Goal: Task Accomplishment & Management: Manage account settings

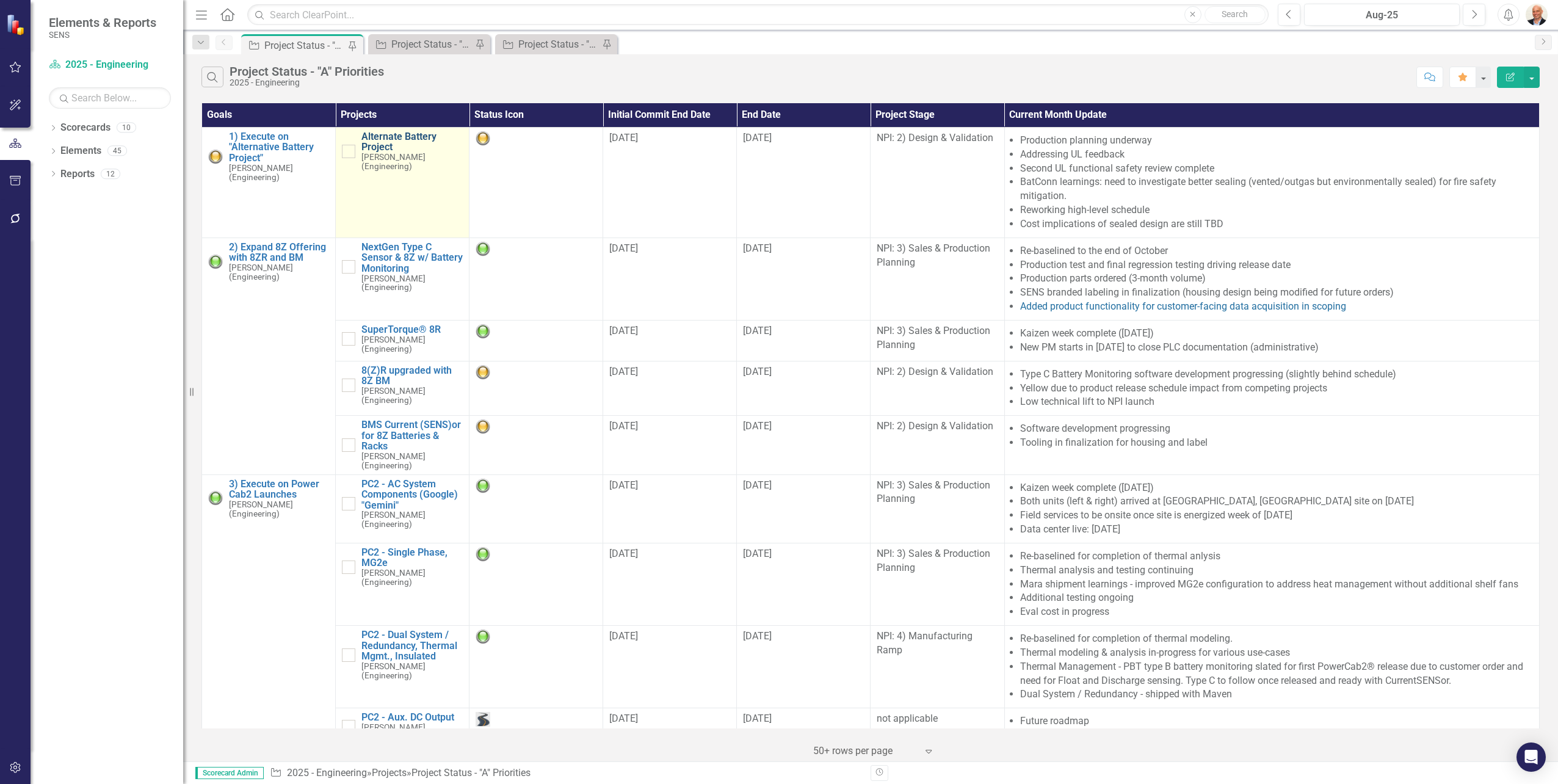
click at [410, 134] on link "Alternate Battery Project" at bounding box center [412, 142] width 101 height 21
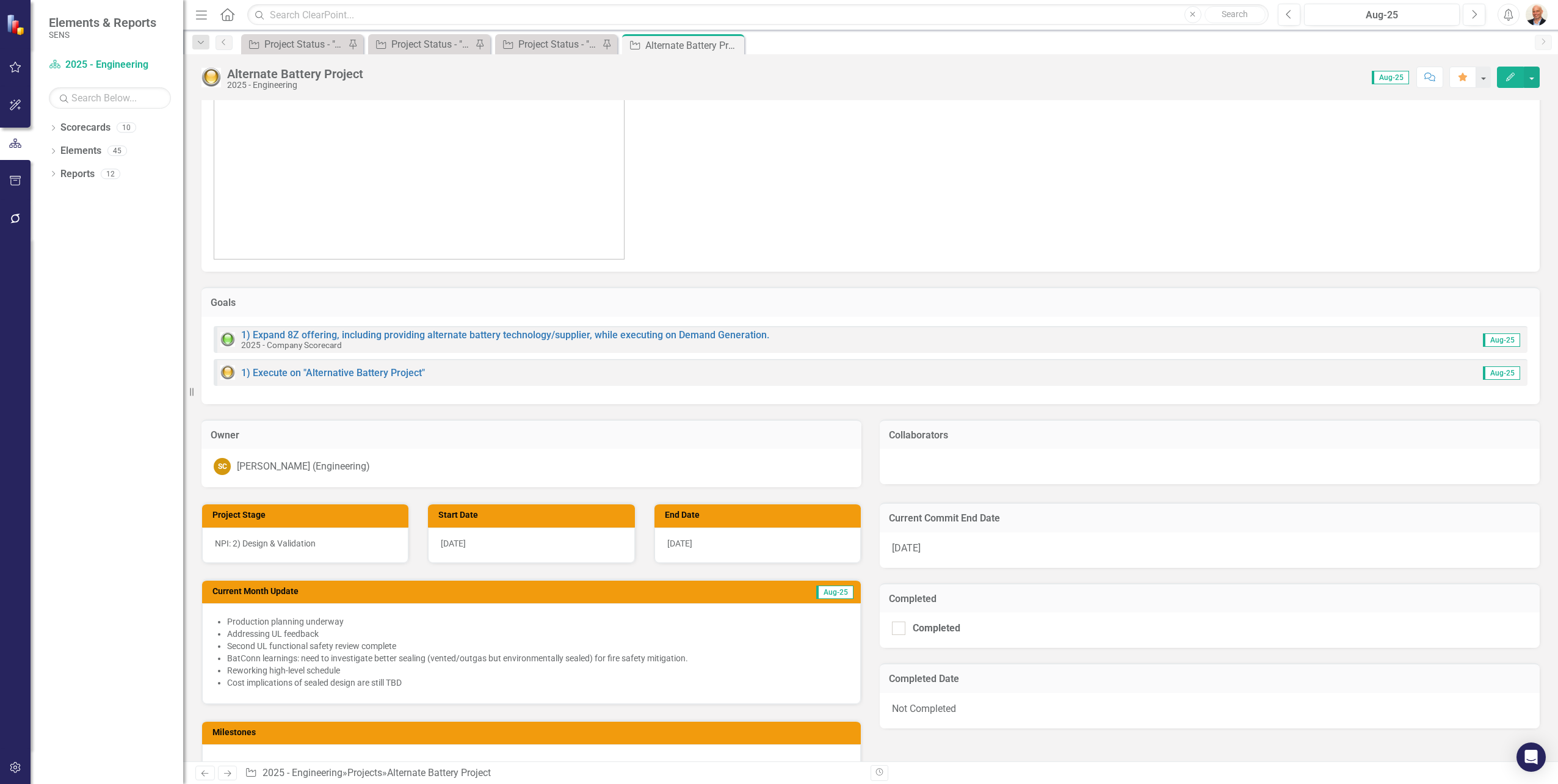
scroll to position [366, 0]
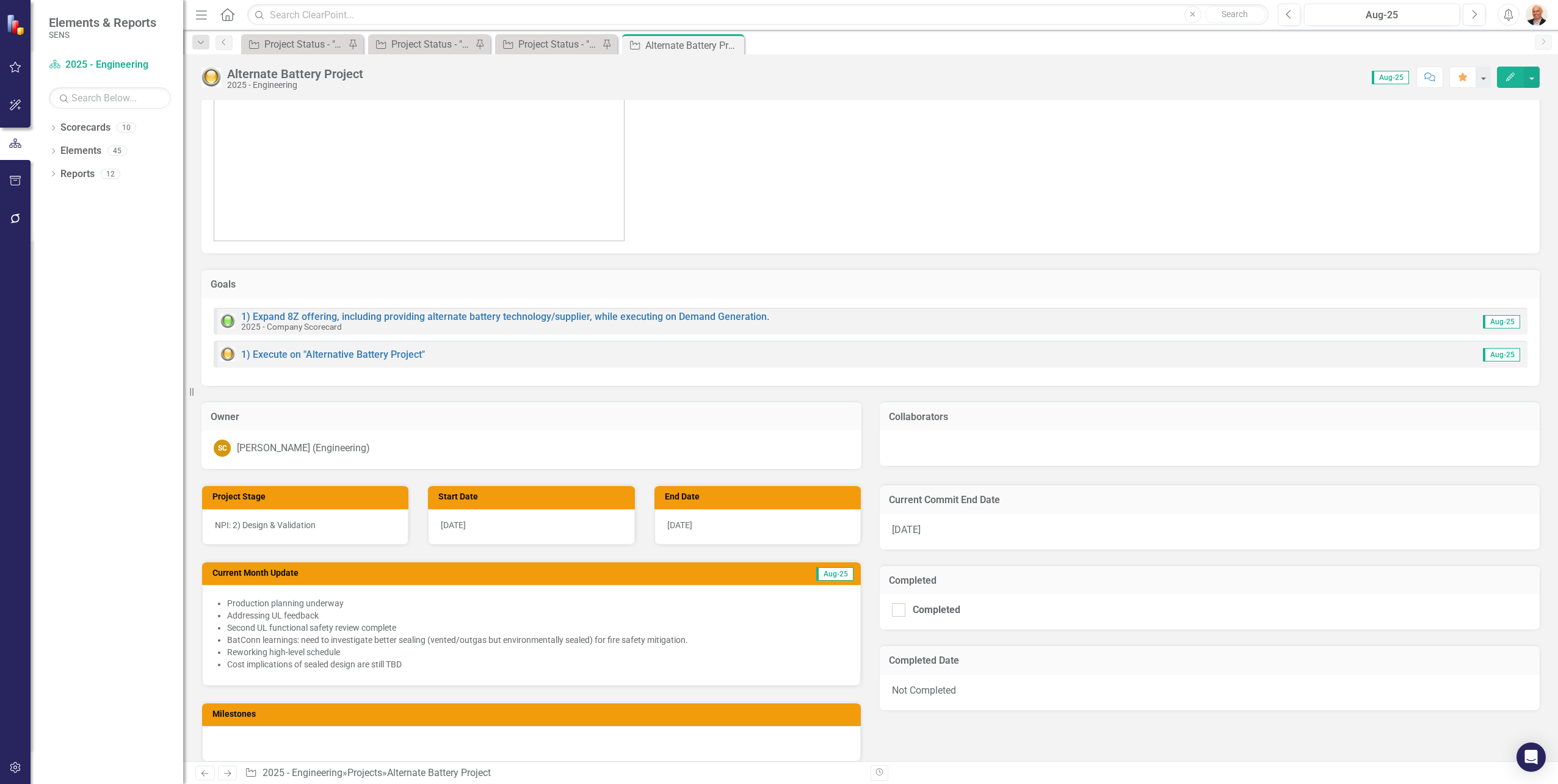
click at [907, 451] on div at bounding box center [1210, 448] width 660 height 35
click at [908, 451] on div at bounding box center [1210, 448] width 660 height 35
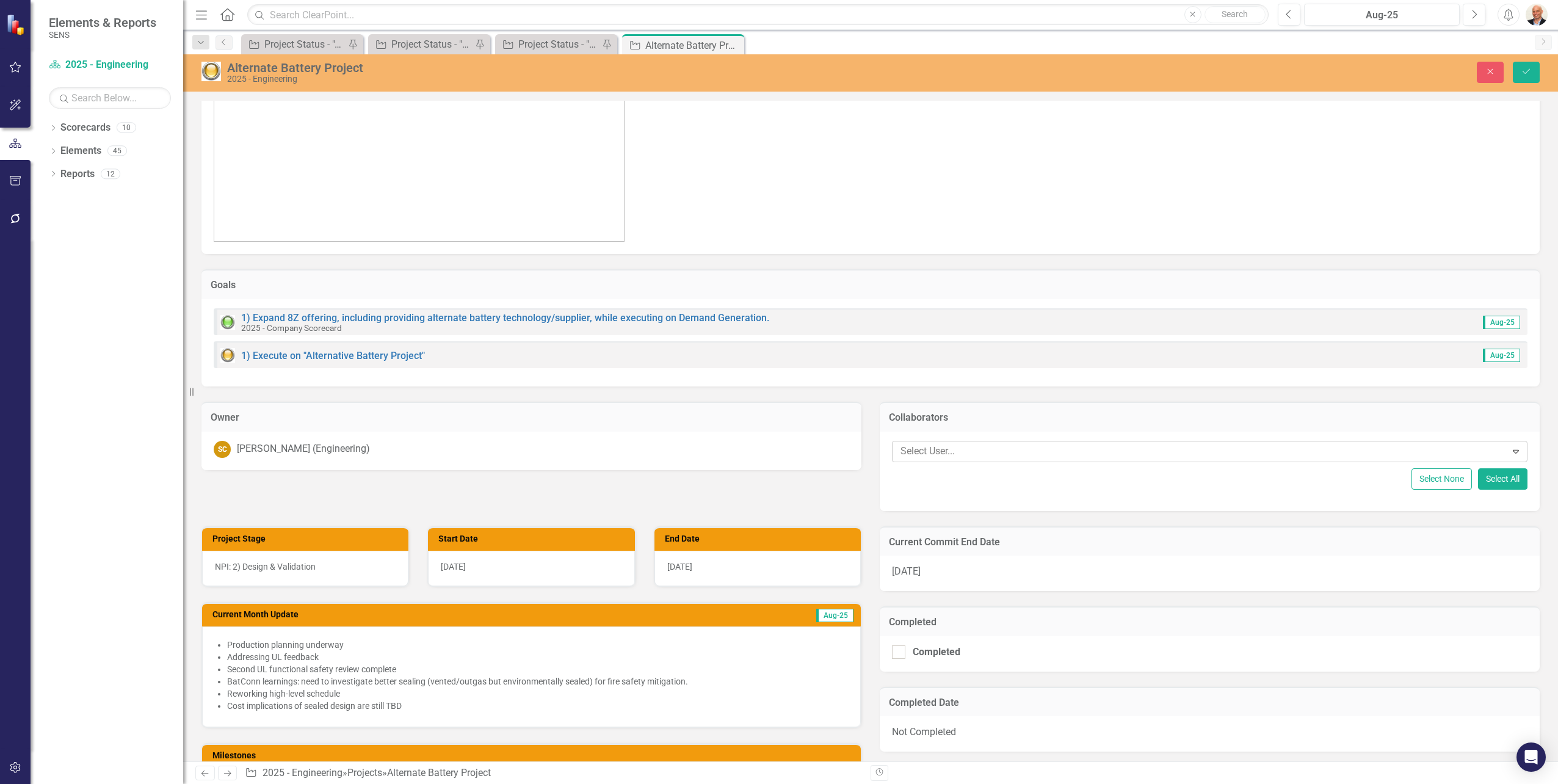
click at [939, 450] on div at bounding box center [1201, 451] width 610 height 16
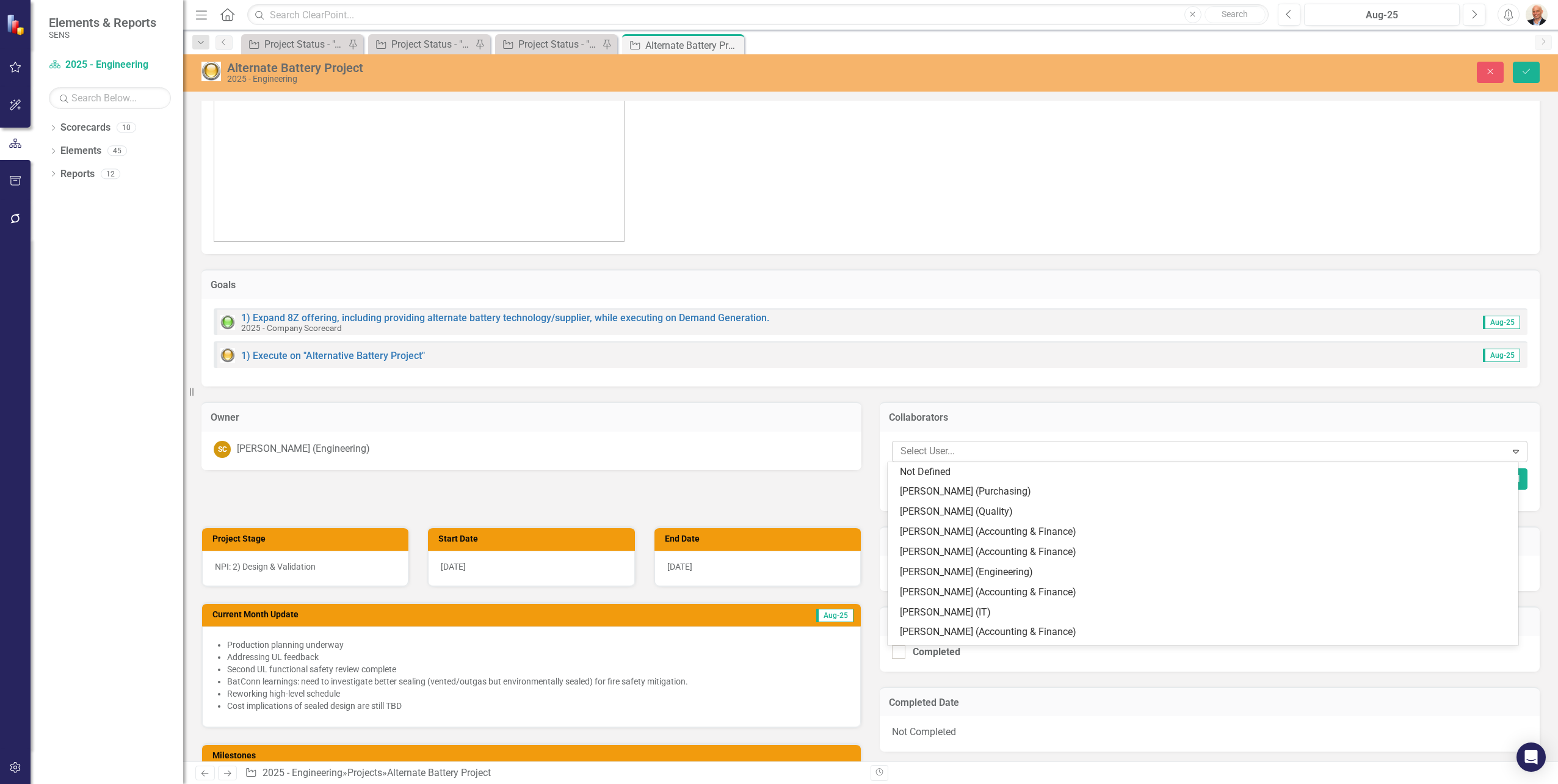
type input "d"
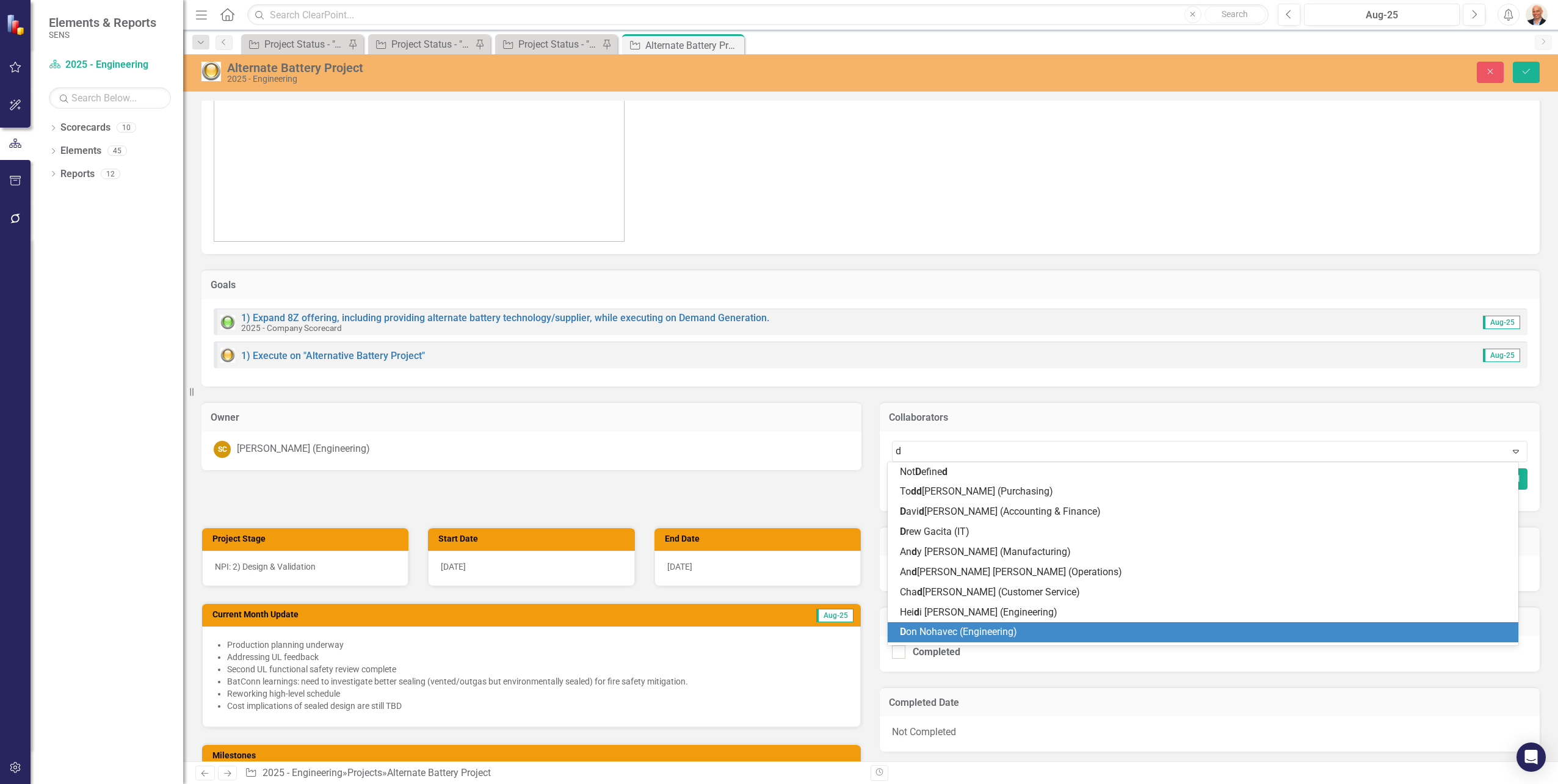
click at [995, 634] on span "D on Nohavec (Engineering)" at bounding box center [958, 631] width 118 height 12
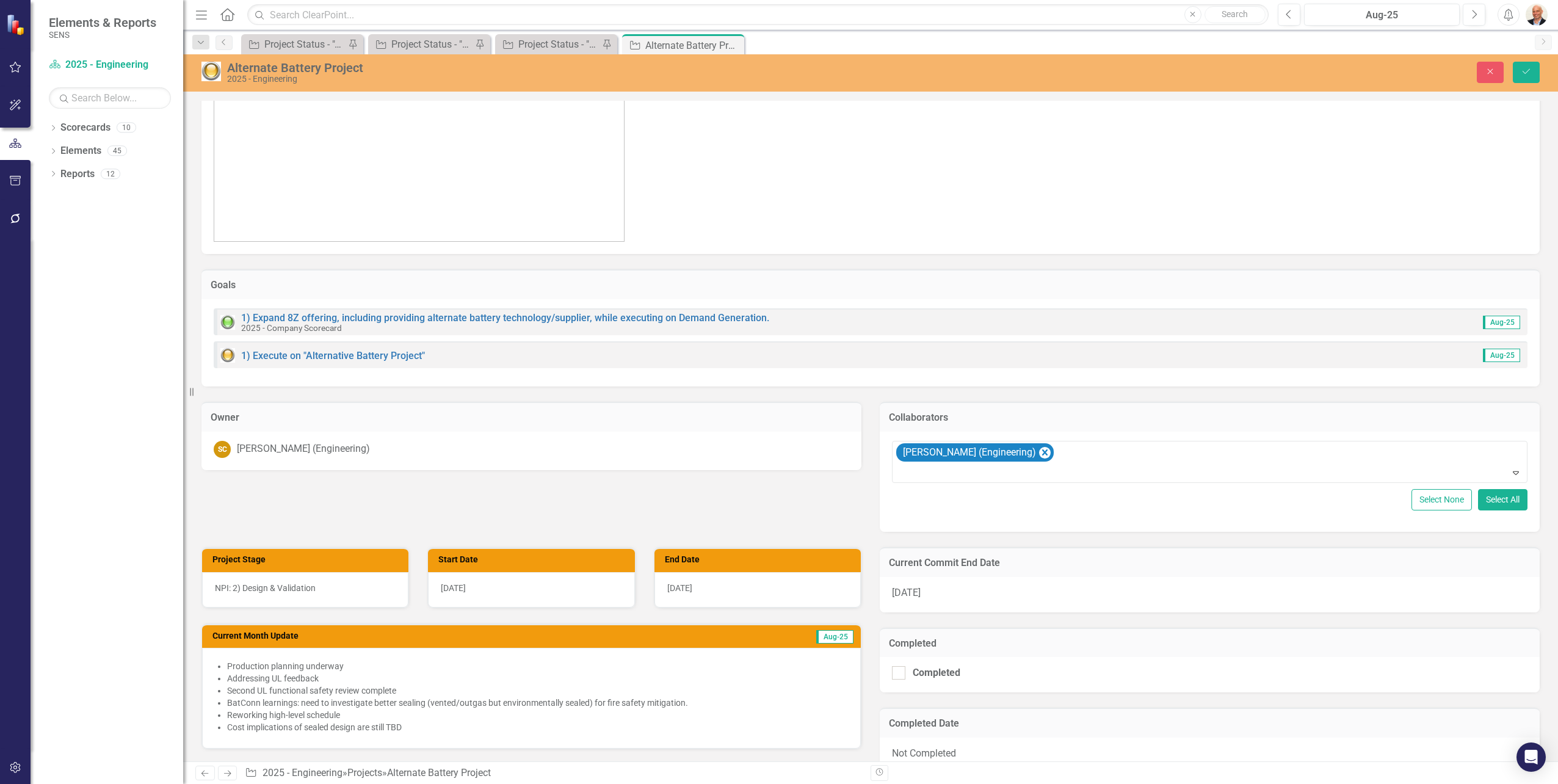
click at [758, 527] on div "Project Priority A - High Priority Project Type New Product Introduction (NPI) …" at bounding box center [870, 125] width 1356 height 813
click at [758, 506] on div "Project Priority A - High Priority Project Type New Product Introduction (NPI) …" at bounding box center [870, 125] width 1356 height 813
click at [758, 505] on div "Project Priority A - High Priority Project Type New Product Introduction (NPI) …" at bounding box center [870, 125] width 1356 height 813
click at [1525, 66] on button "Save" at bounding box center [1526, 72] width 26 height 21
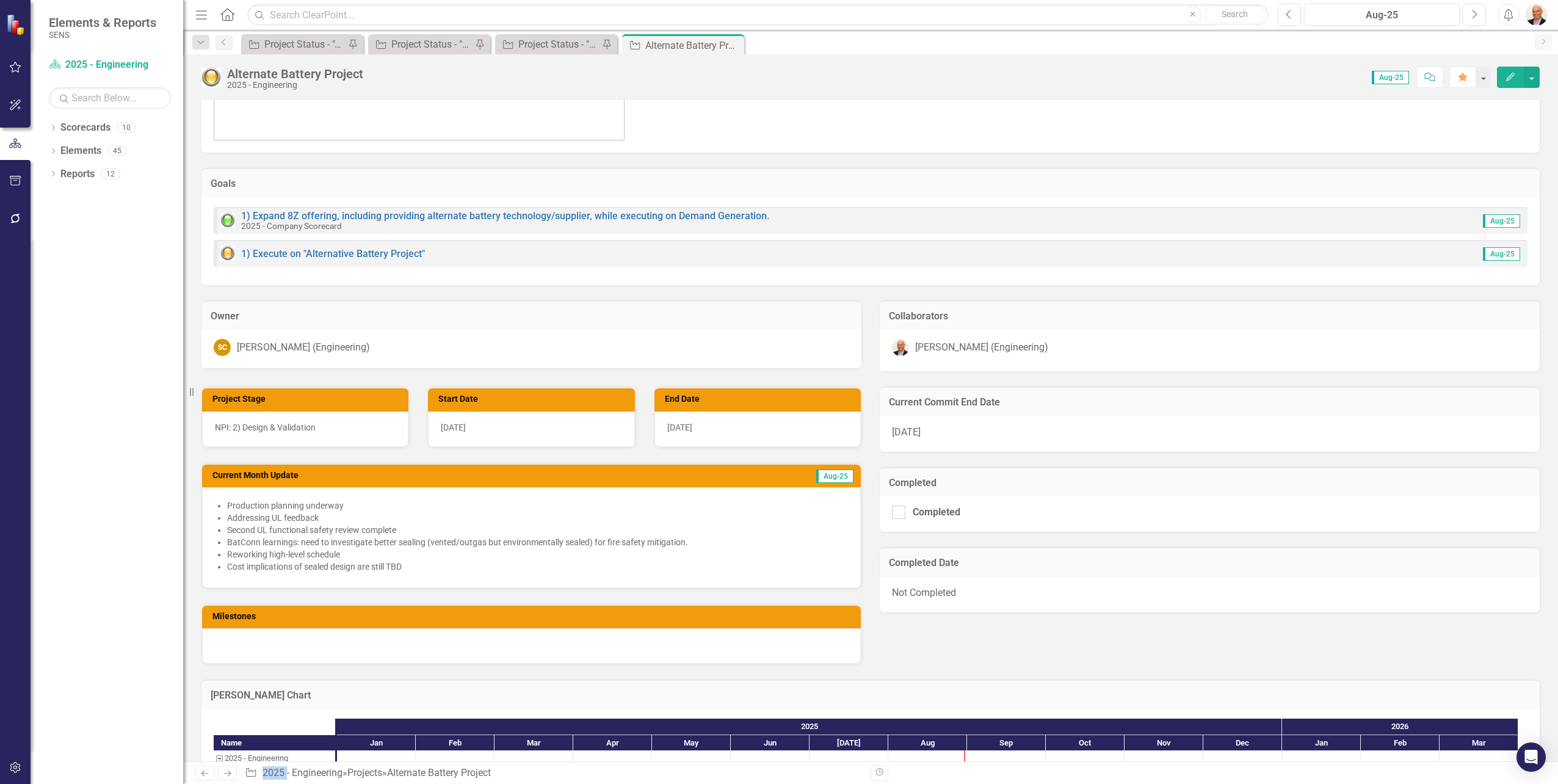
scroll to position [406, 0]
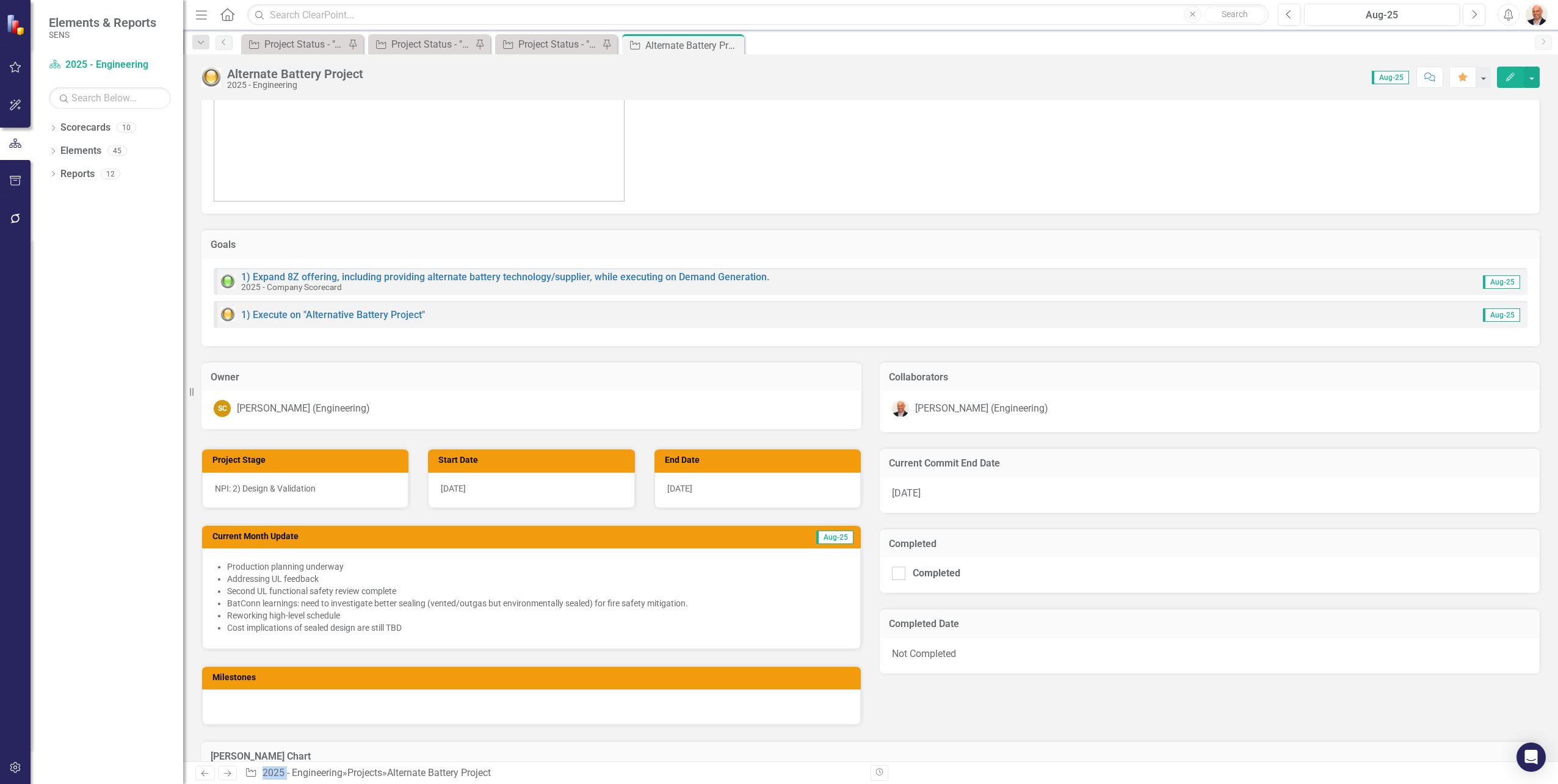
click at [835, 536] on span "Aug-25" at bounding box center [835, 536] width 37 height 13
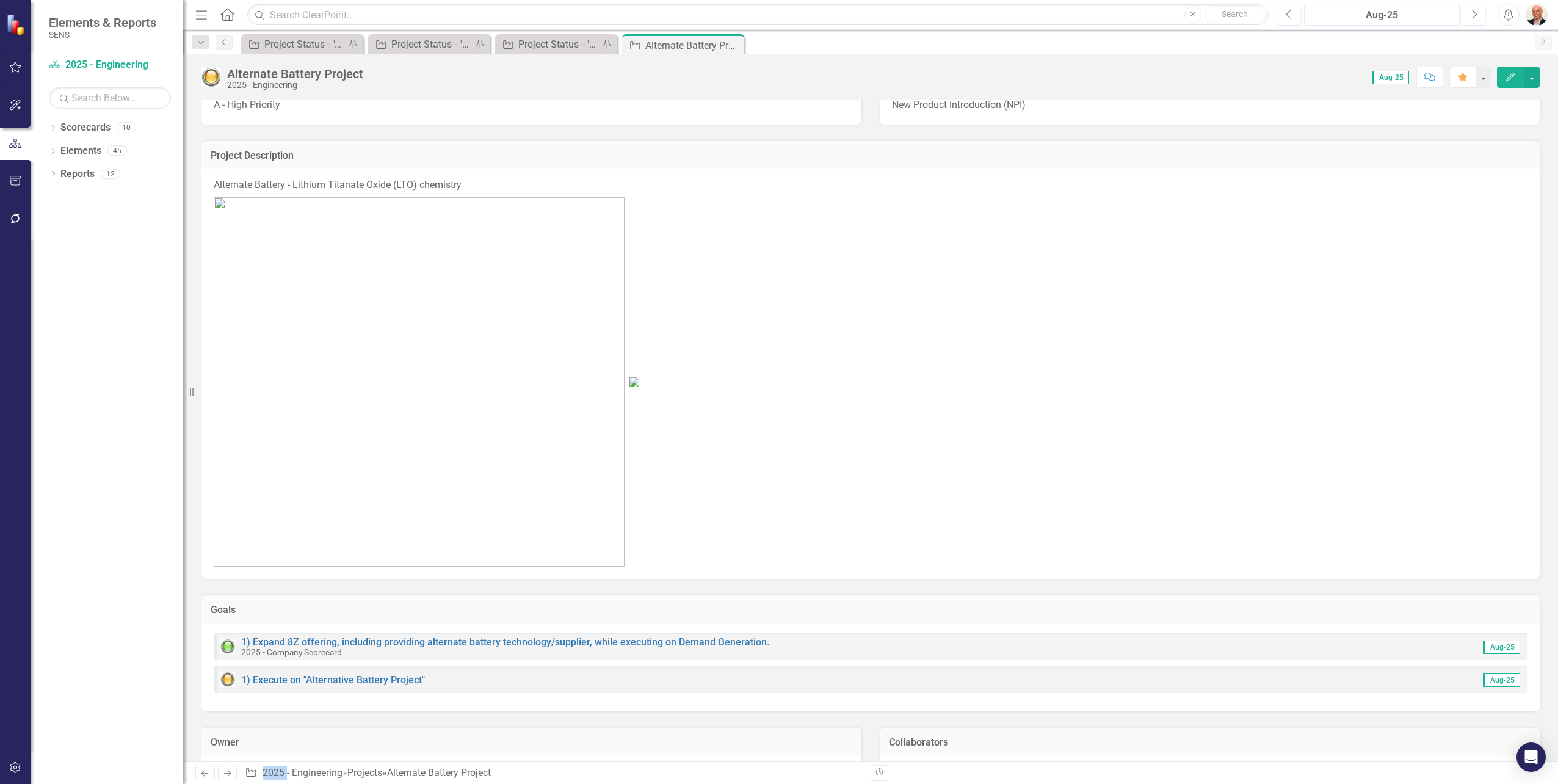
scroll to position [0, 0]
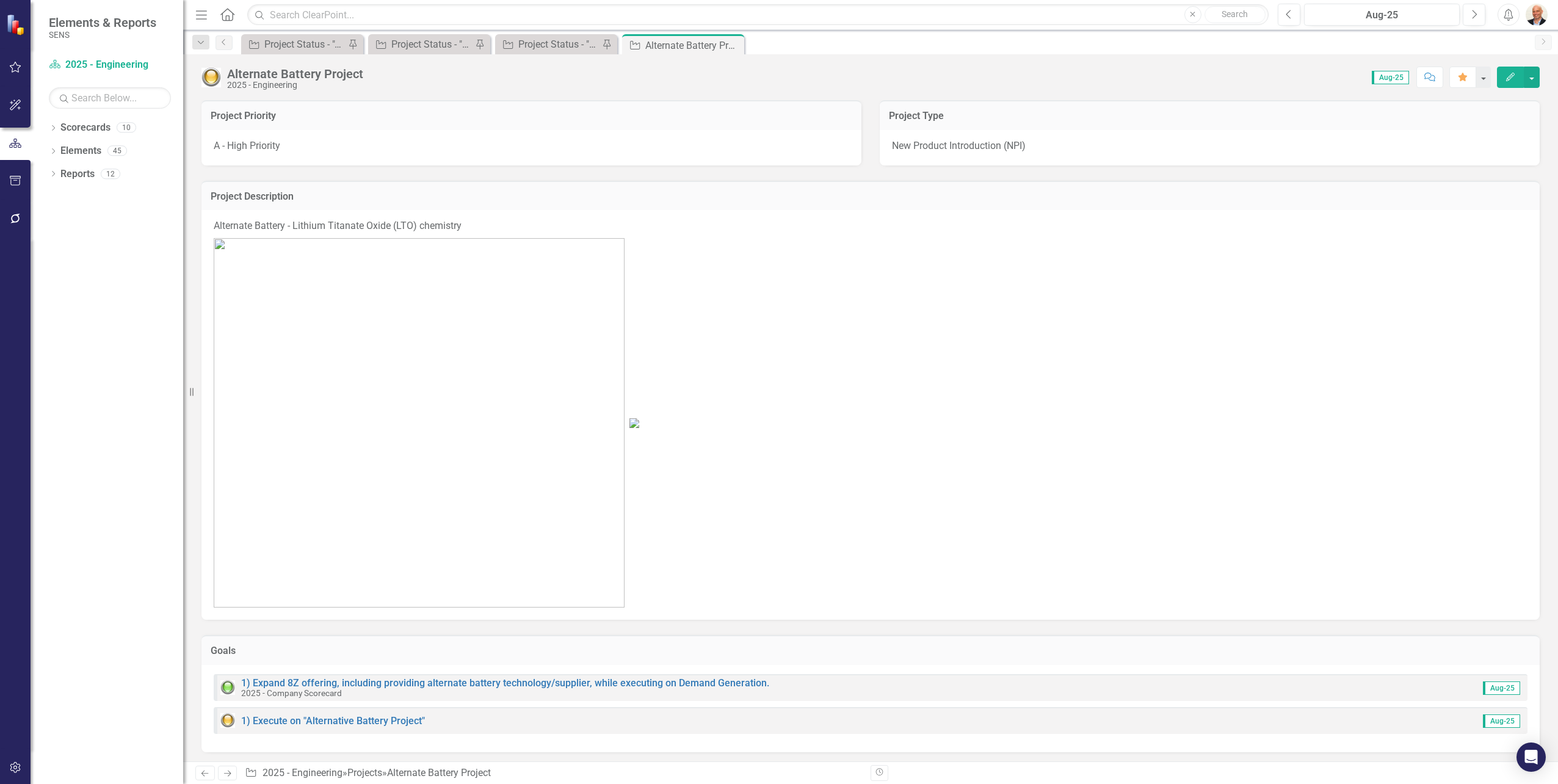
click at [1388, 76] on span "Aug-25" at bounding box center [1391, 77] width 37 height 13
click at [1478, 12] on button "Next" at bounding box center [1474, 15] width 23 height 22
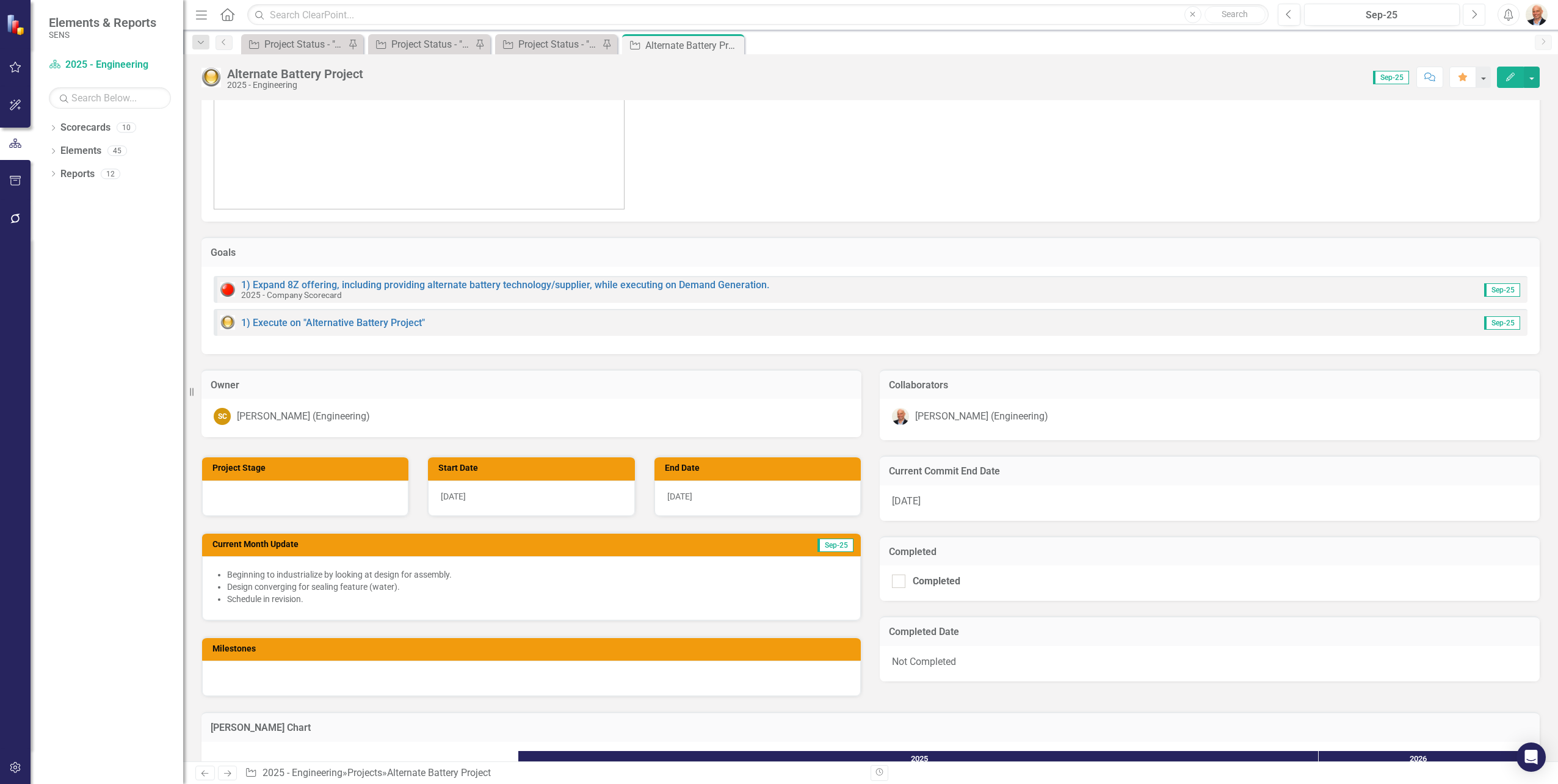
scroll to position [488, 0]
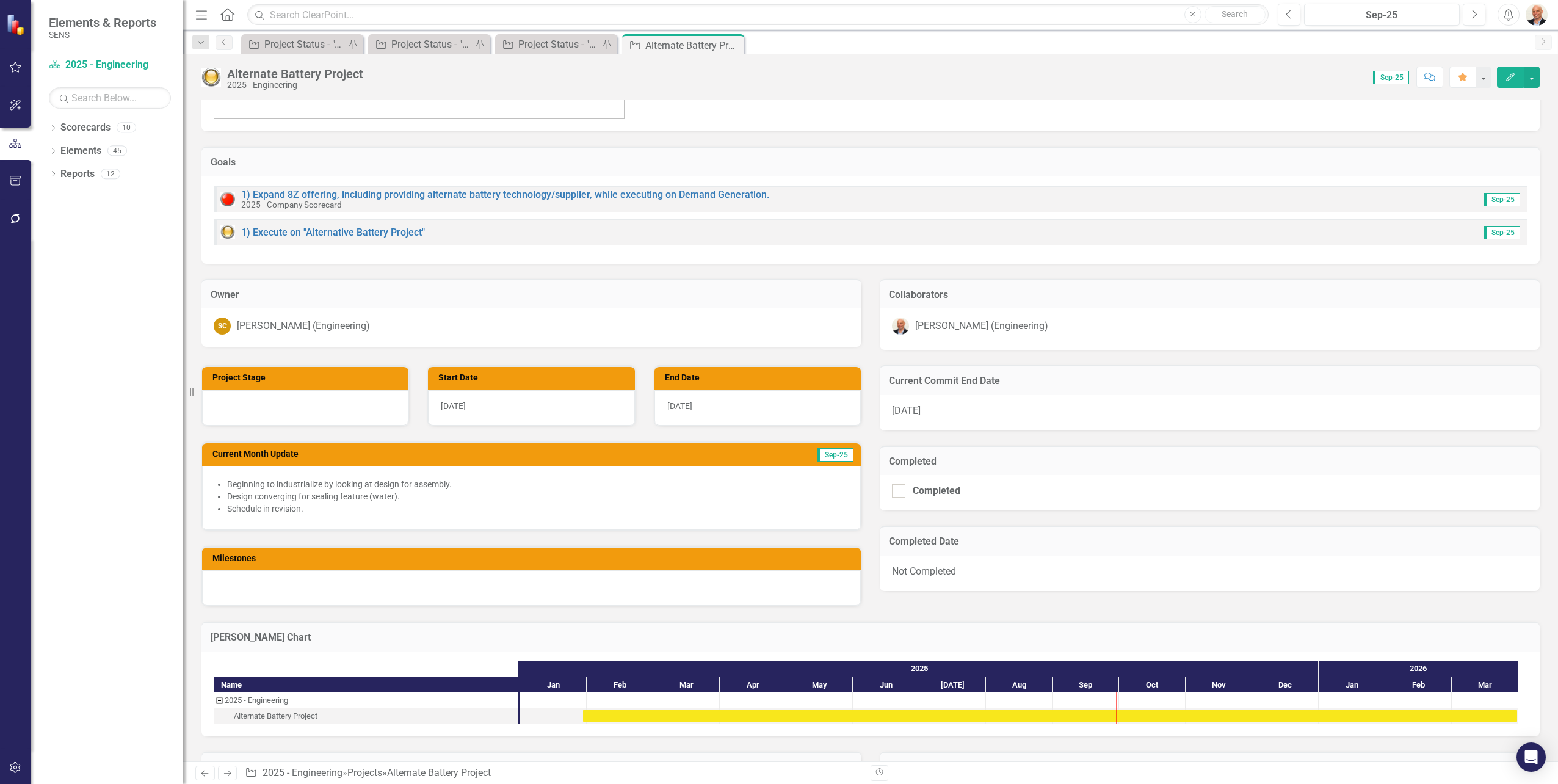
click at [317, 409] on div at bounding box center [305, 407] width 206 height 35
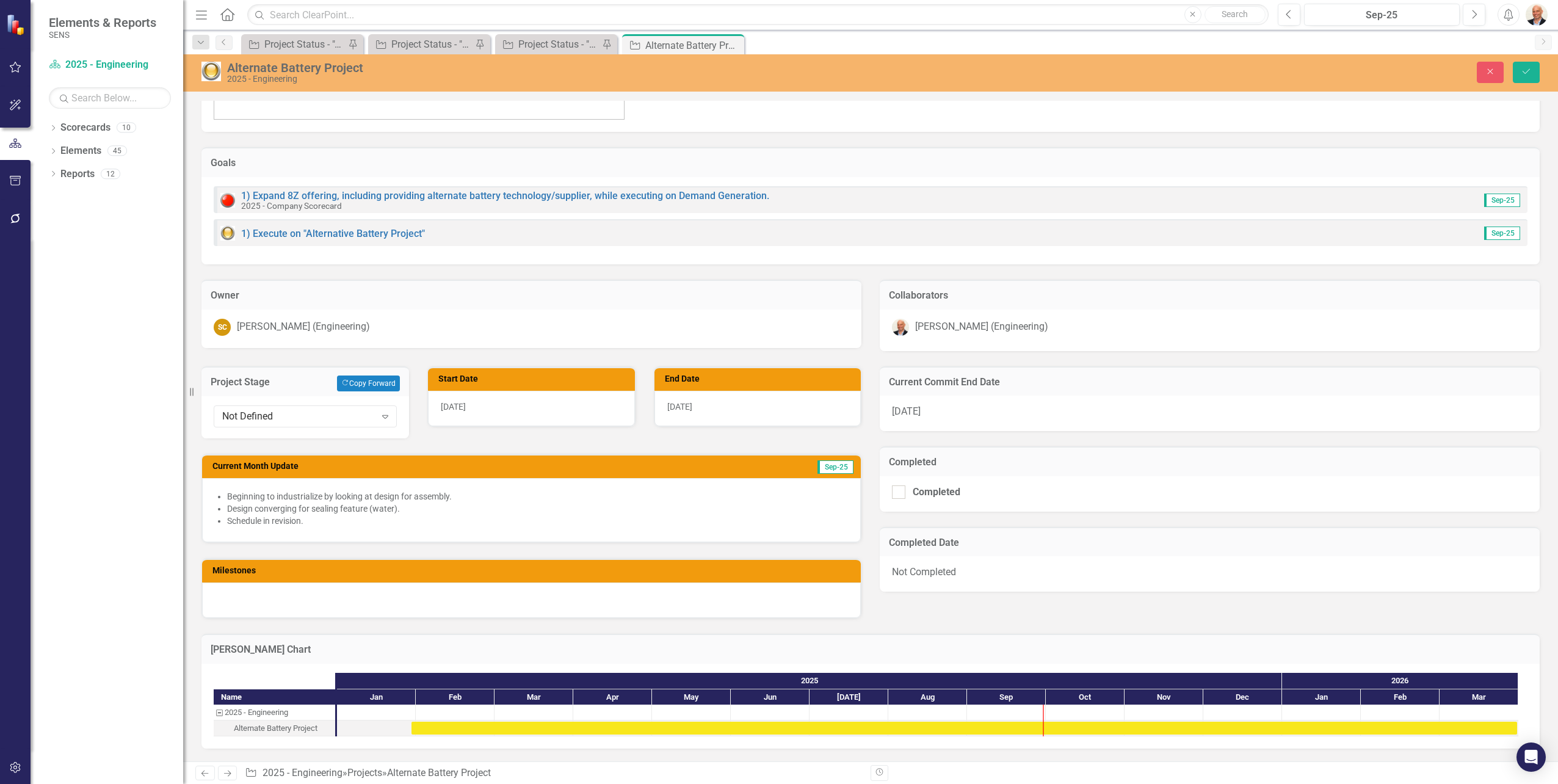
click at [317, 409] on div "Not Defined Expand" at bounding box center [304, 417] width 183 height 22
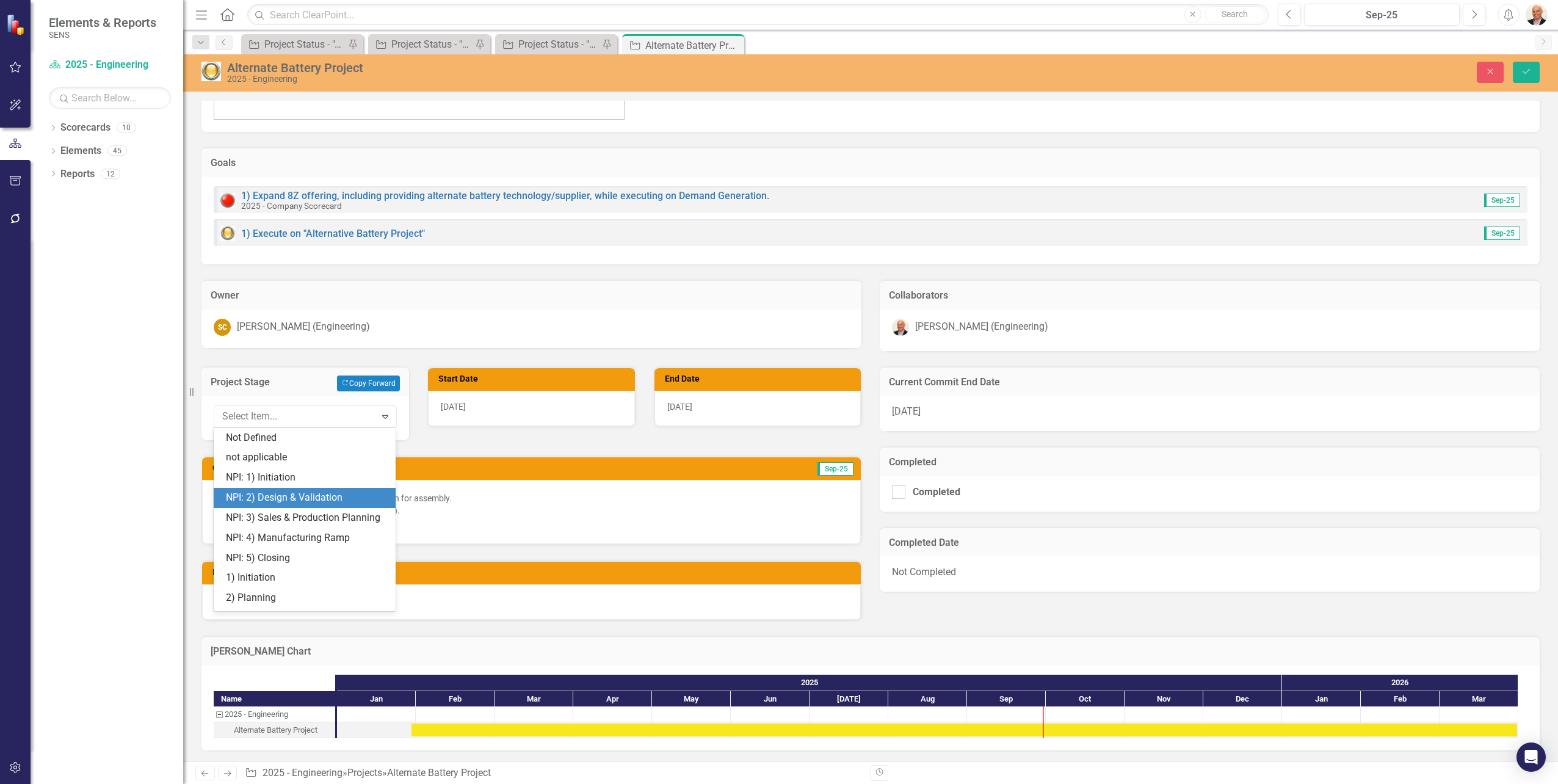
click at [318, 496] on div "NPI: 2) Design & Validation" at bounding box center [307, 497] width 163 height 14
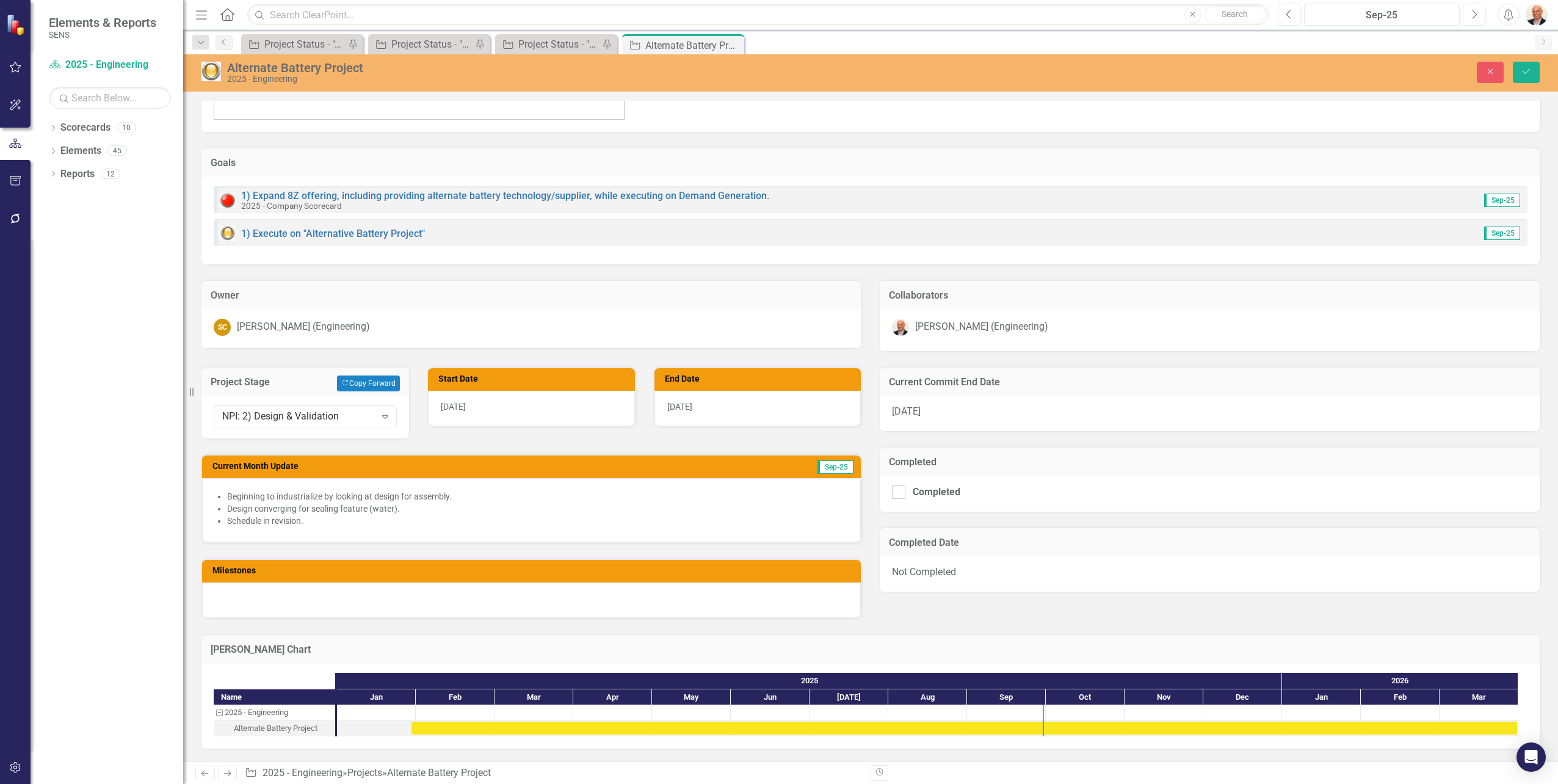
click at [570, 632] on div "[PERSON_NAME] Chart Name 2025 - Engineering Alternate Battery Project 2025 [DAT…" at bounding box center [870, 683] width 1356 height 130
click at [1528, 69] on icon "Save" at bounding box center [1526, 71] width 11 height 9
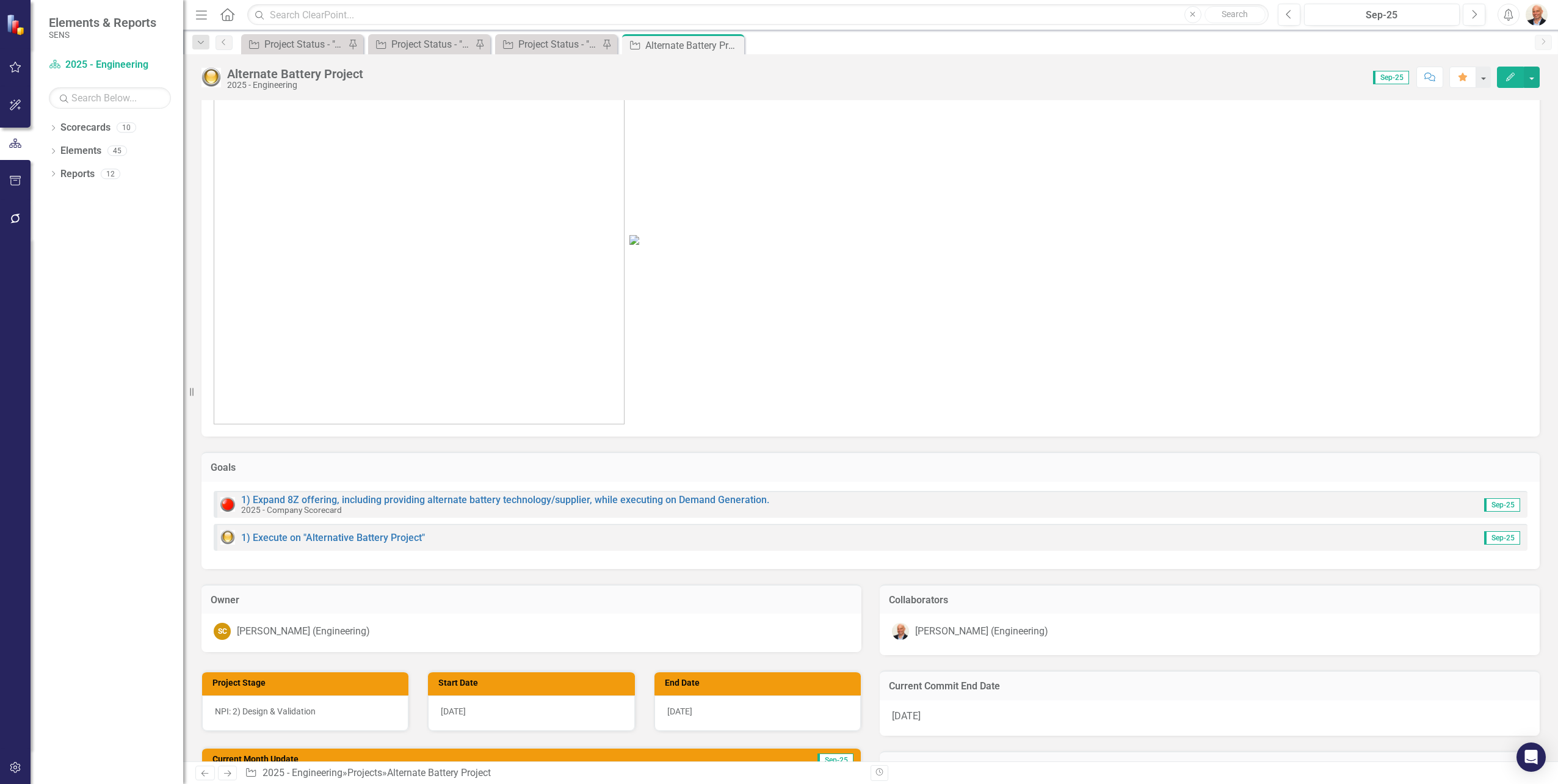
scroll to position [0, 0]
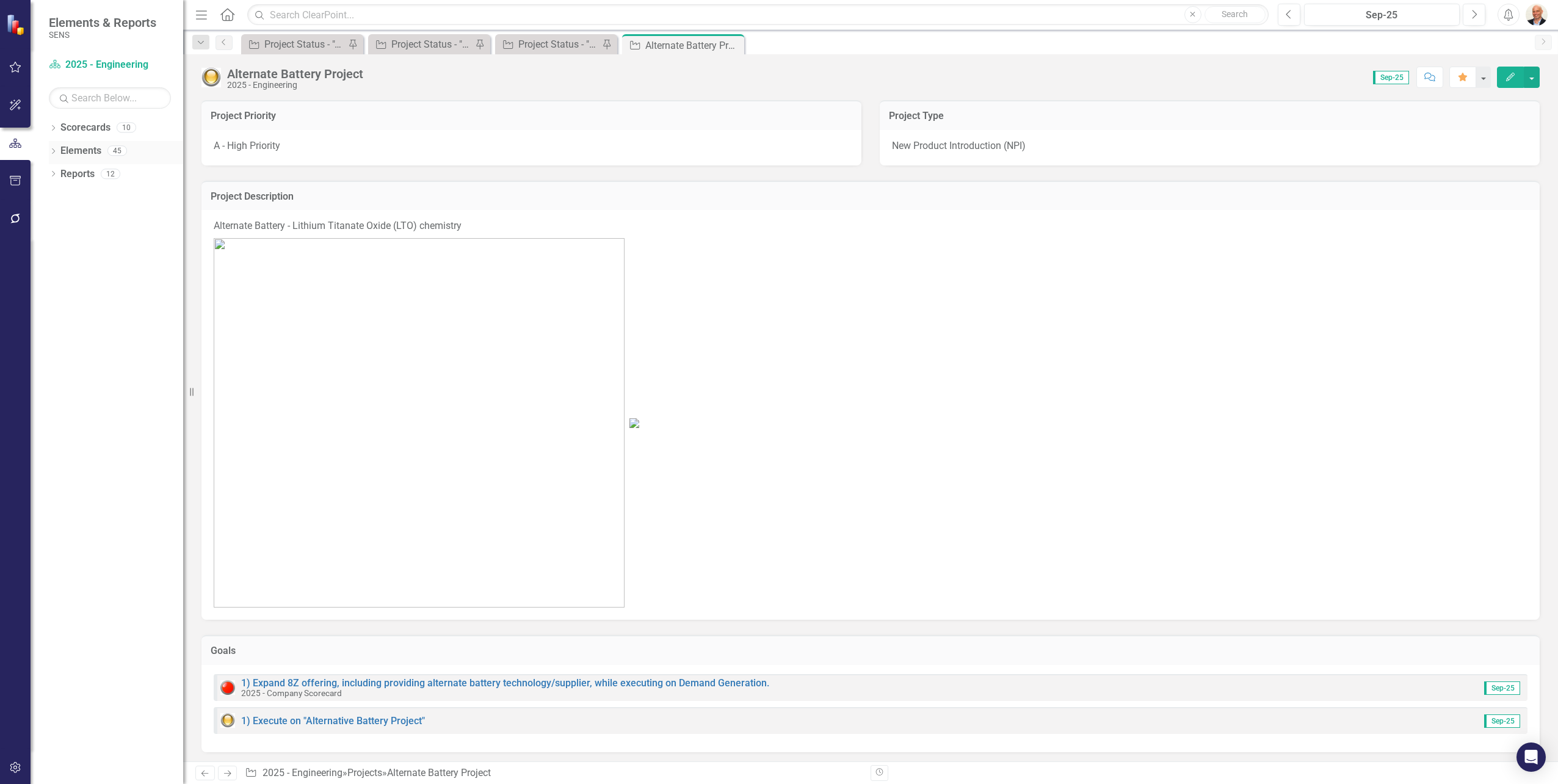
click at [51, 150] on icon "Dropdown" at bounding box center [53, 152] width 9 height 7
click at [61, 219] on icon "Dropdown" at bounding box center [59, 221] width 9 height 7
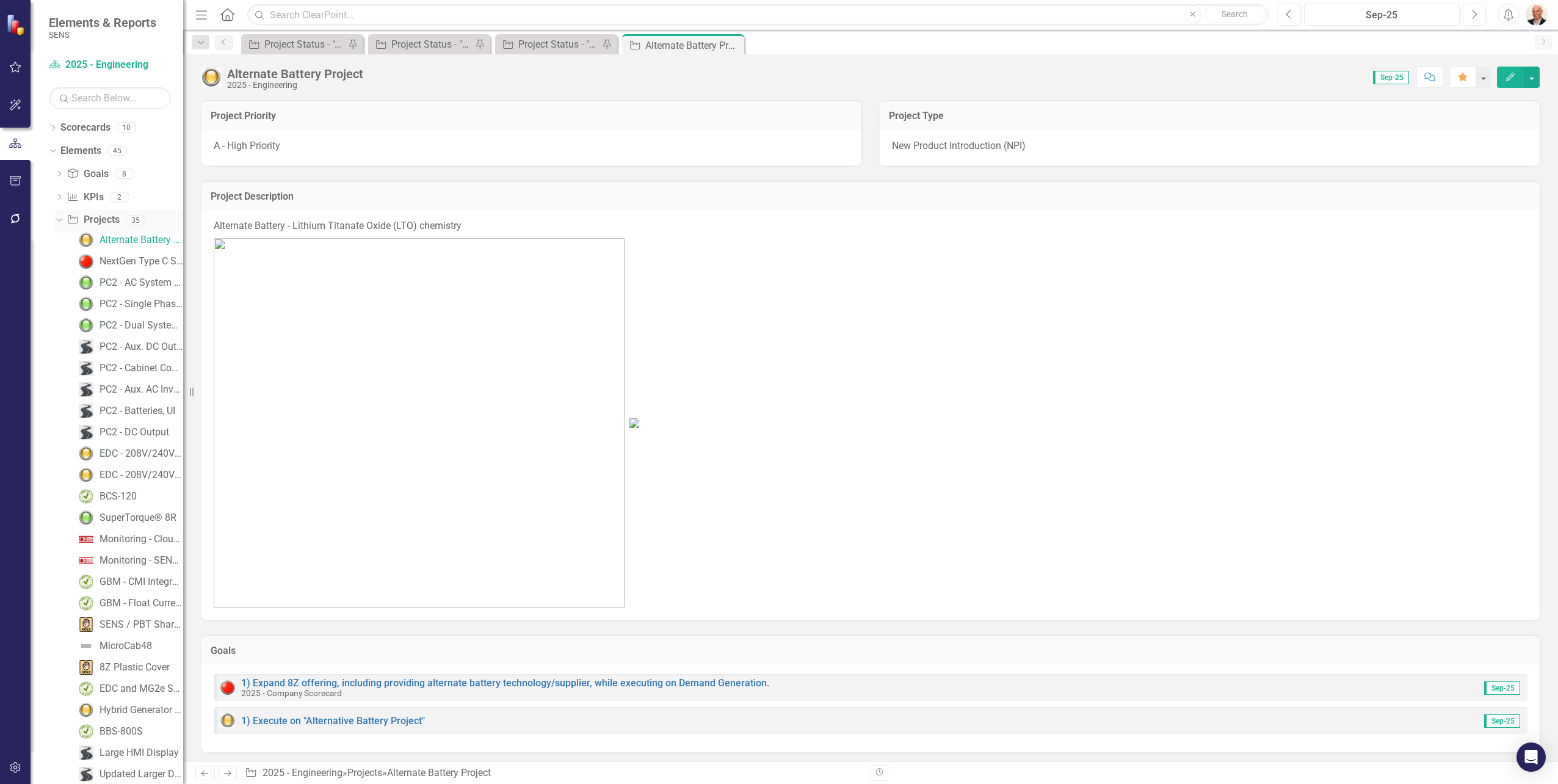
click at [105, 220] on link "Project Projects" at bounding box center [92, 220] width 52 height 14
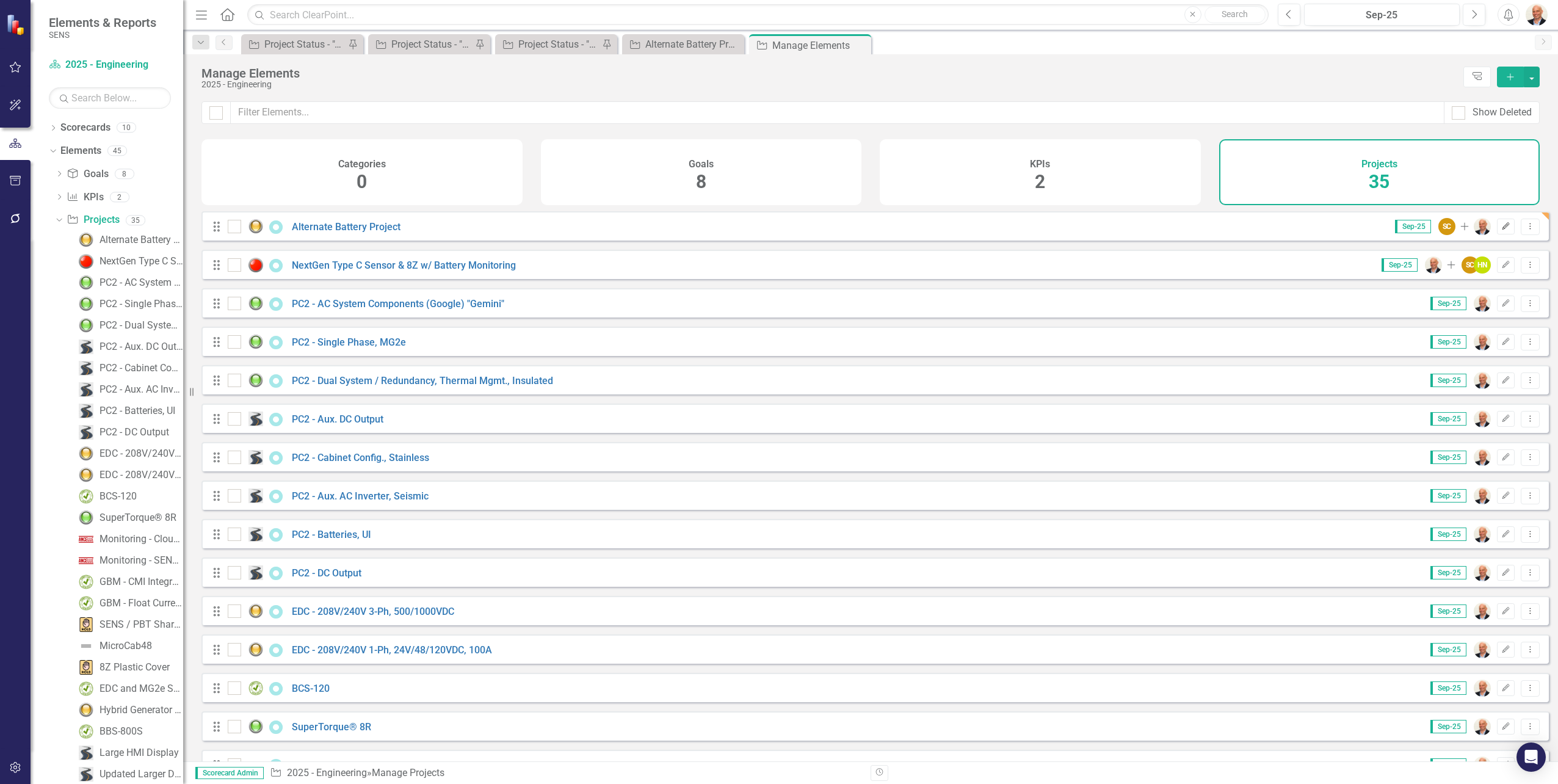
click at [1501, 230] on icon "Edit" at bounding box center [1506, 226] width 9 height 7
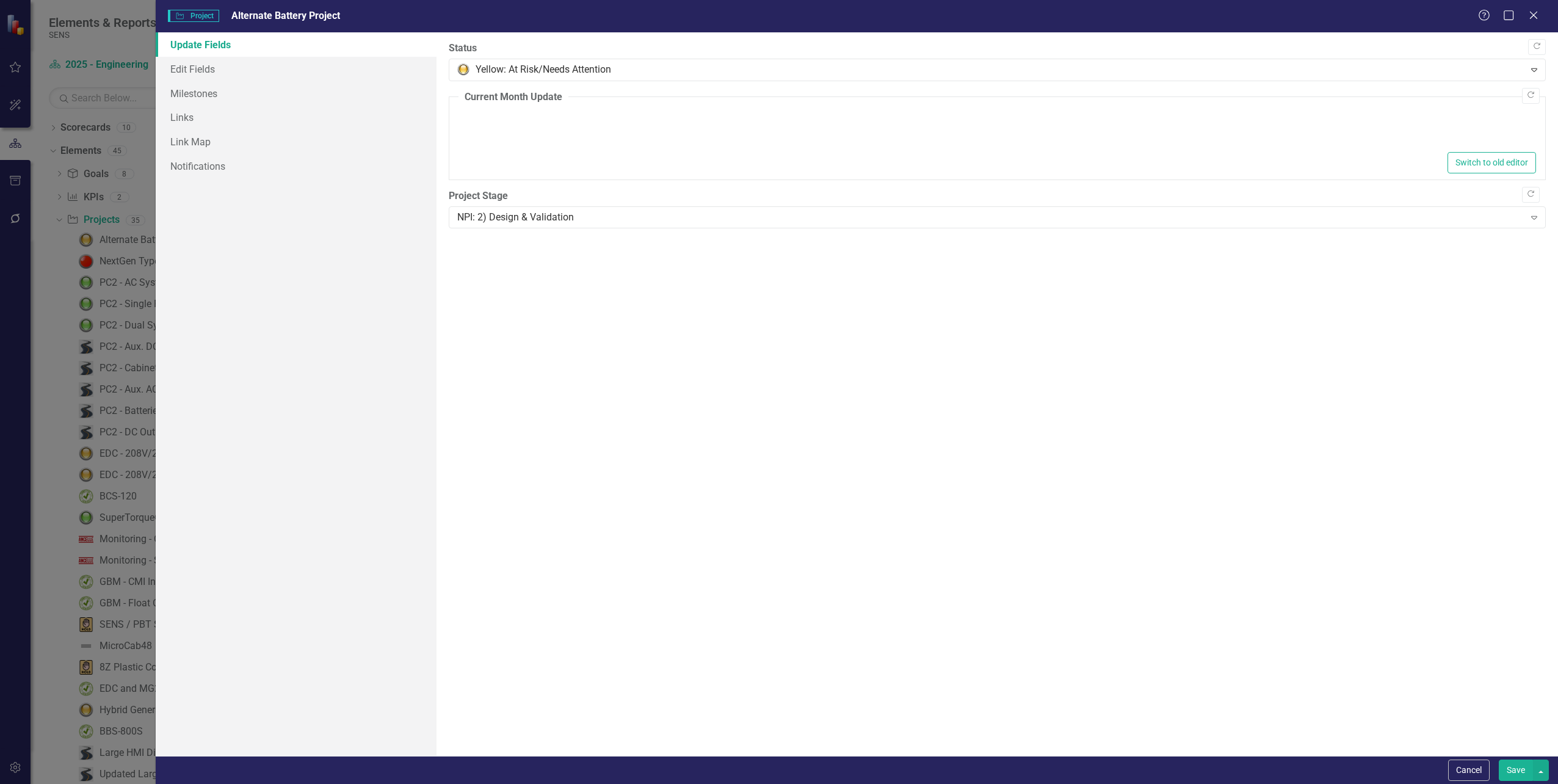
type textarea "<ul> <li>Beginning to industrialize by looking at design for assembly.</li> <li…"
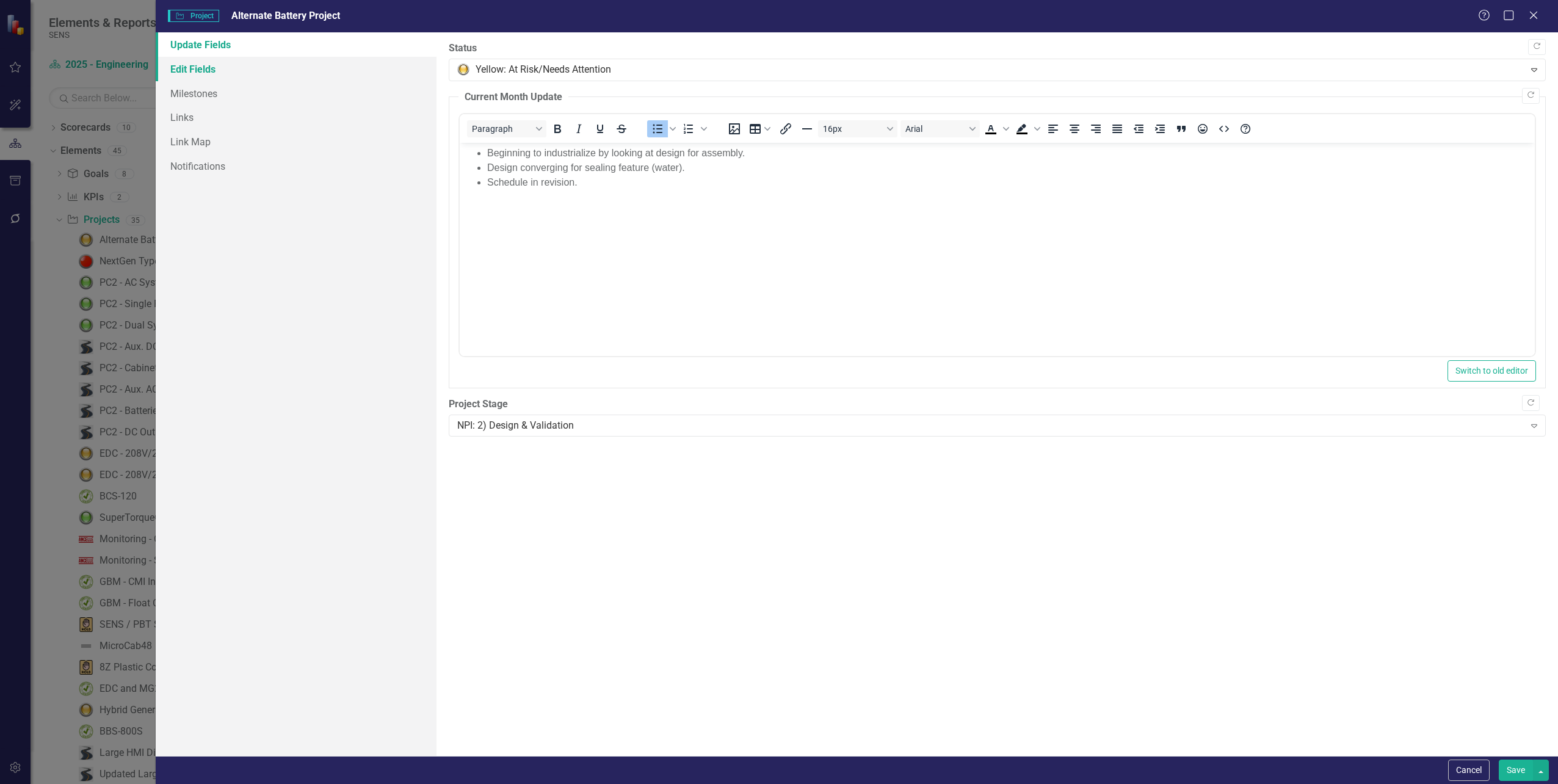
click at [207, 72] on link "Edit Fields" at bounding box center [296, 69] width 280 height 24
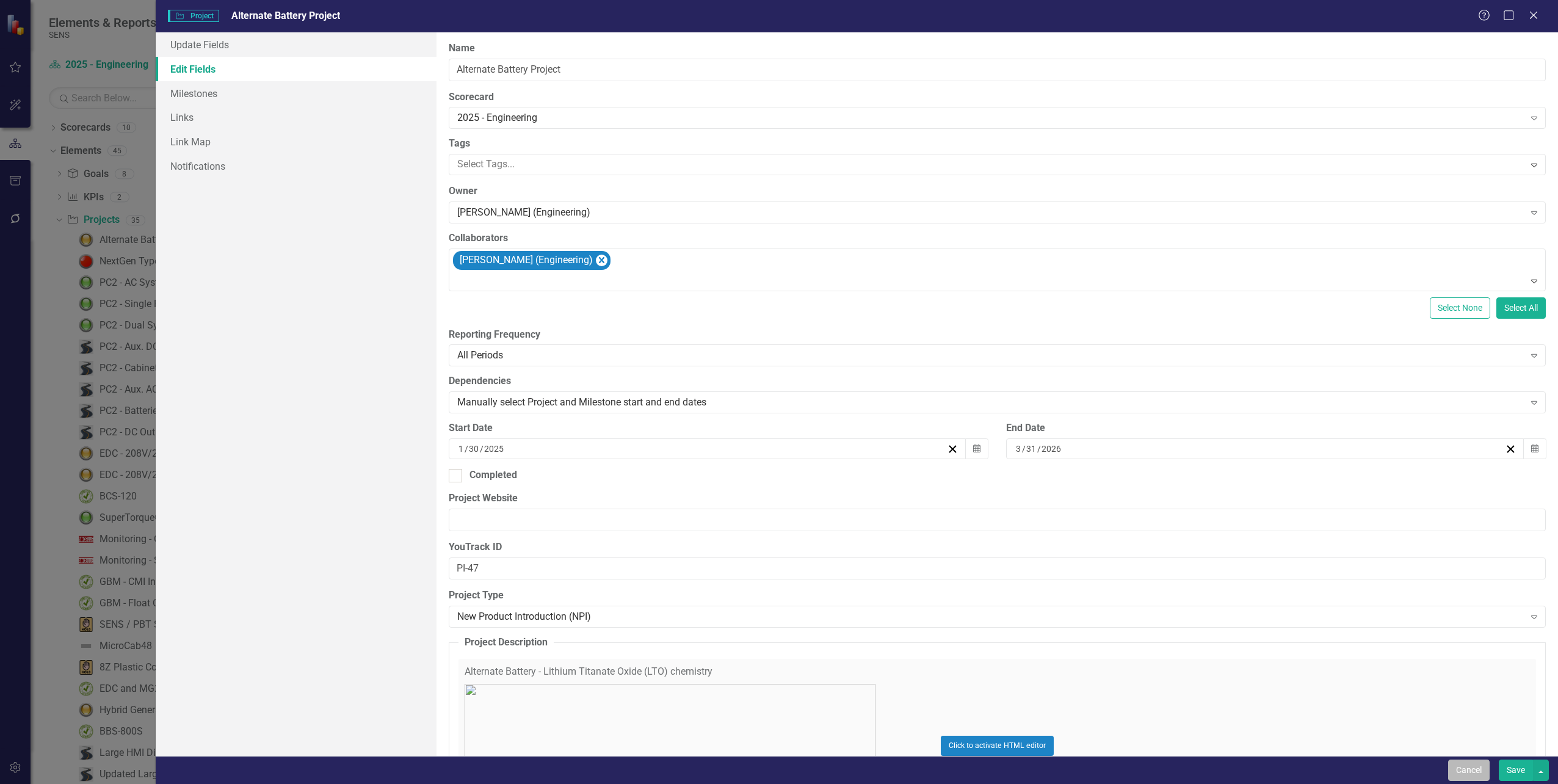
click at [1475, 765] on button "Cancel" at bounding box center [1468, 769] width 41 height 21
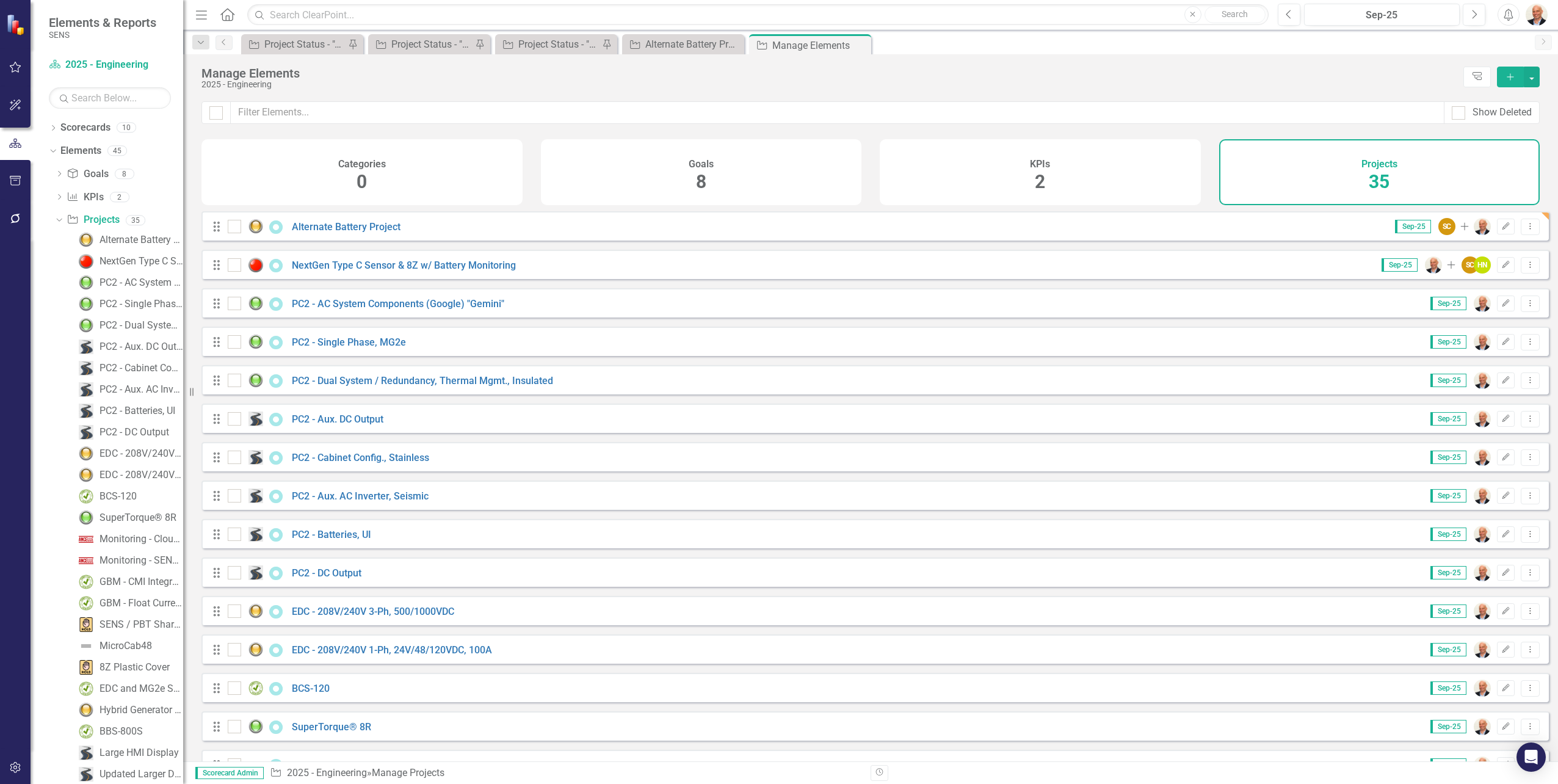
click at [920, 238] on div "Drag Alternate Battery Project Sep-25 SC Add Edit Dropdown Menu" at bounding box center [875, 226] width 1347 height 30
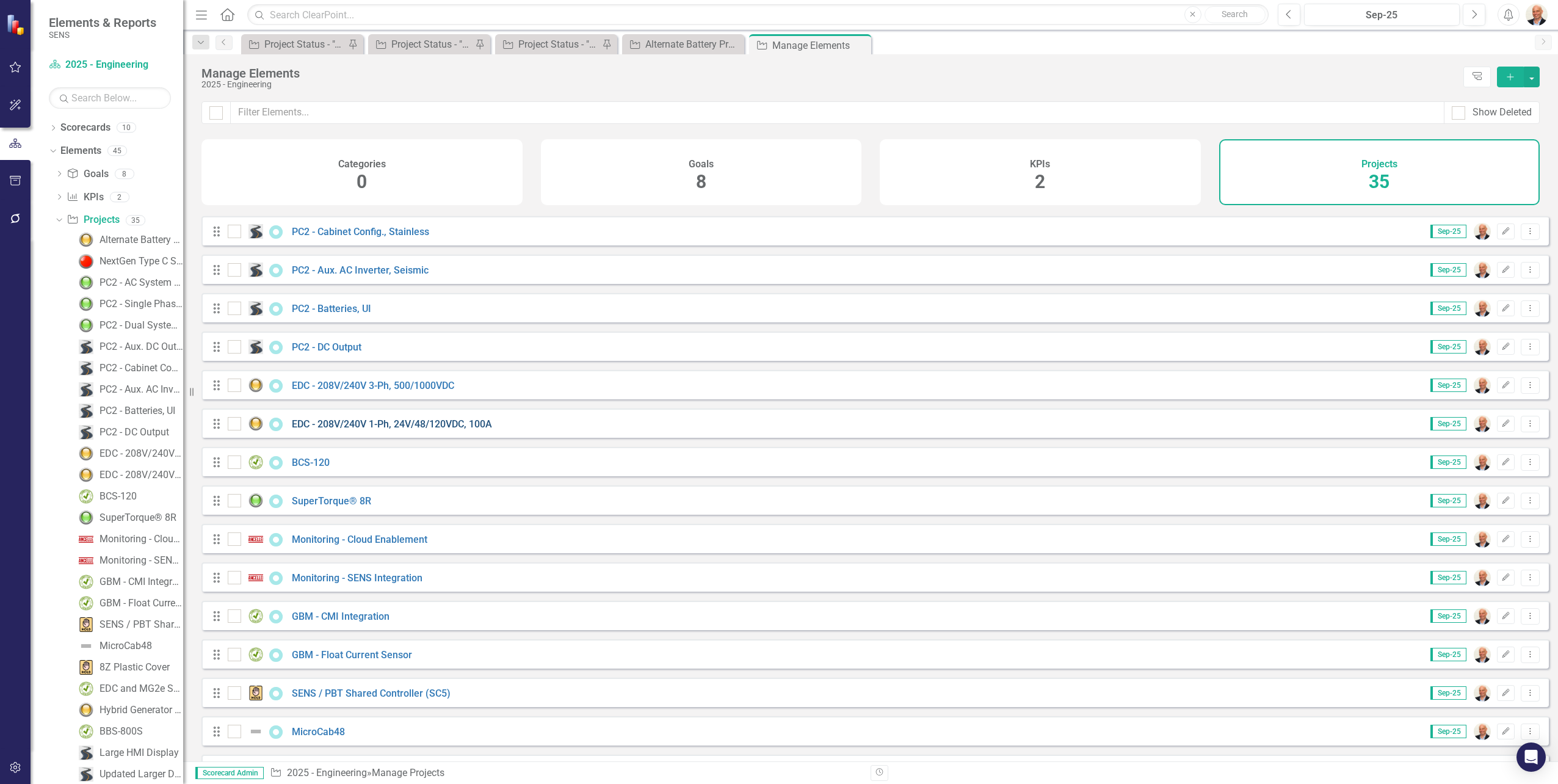
scroll to position [244, 0]
